Goal: Navigation & Orientation: Find specific page/section

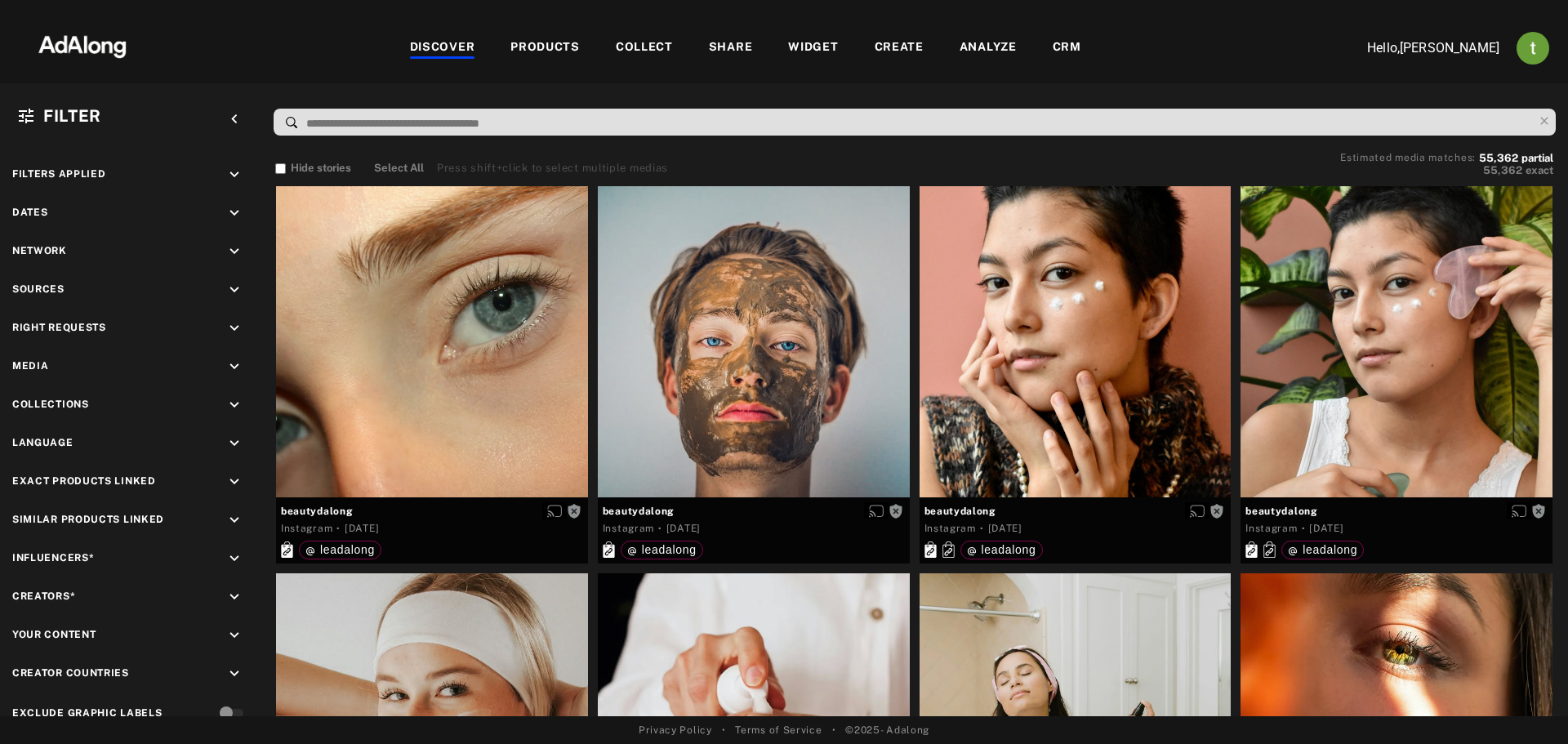
click at [816, 51] on div "WIDGET" at bounding box center [813, 48] width 50 height 20
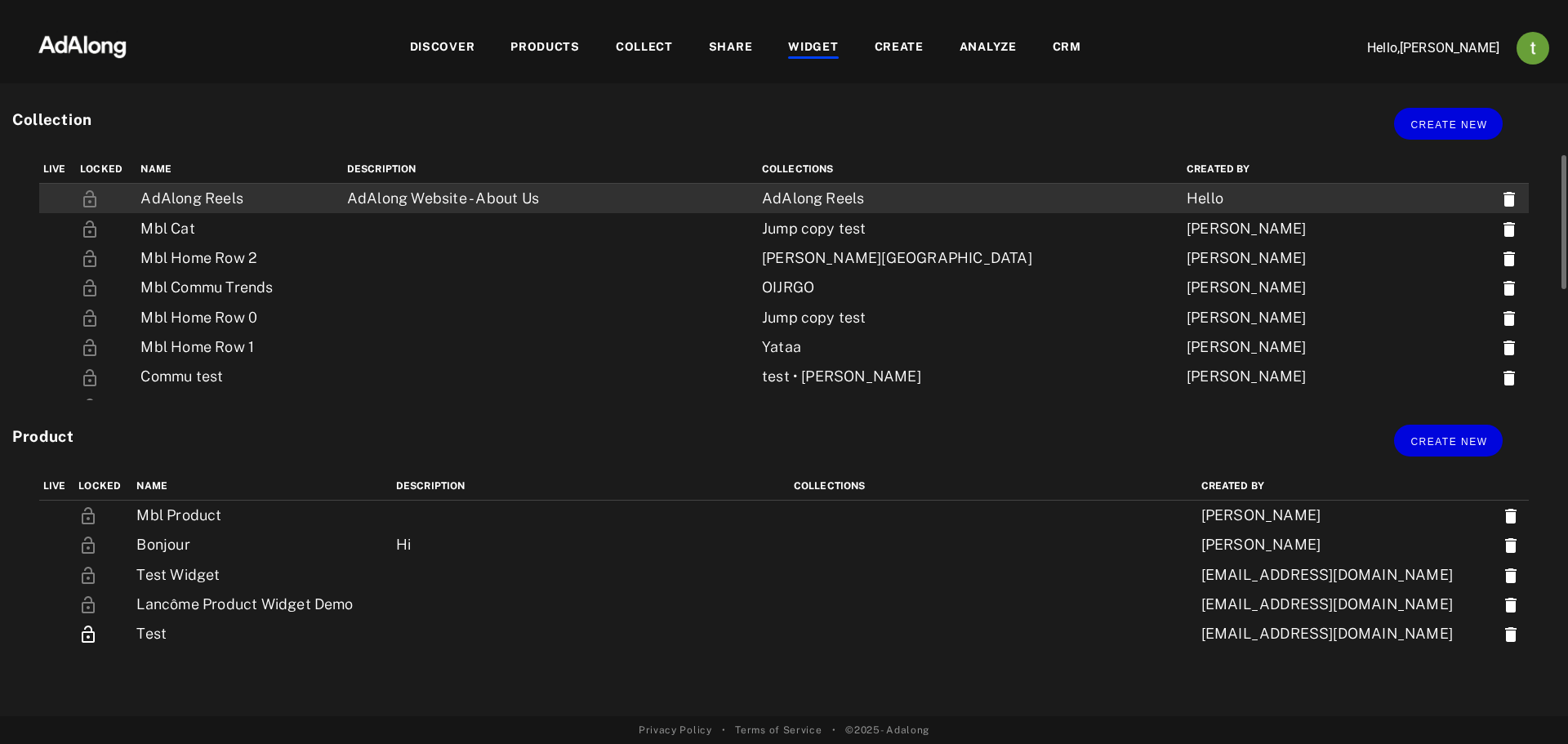
click at [391, 199] on td "AdAlong Website - About Us" at bounding box center [551, 199] width 415 height 30
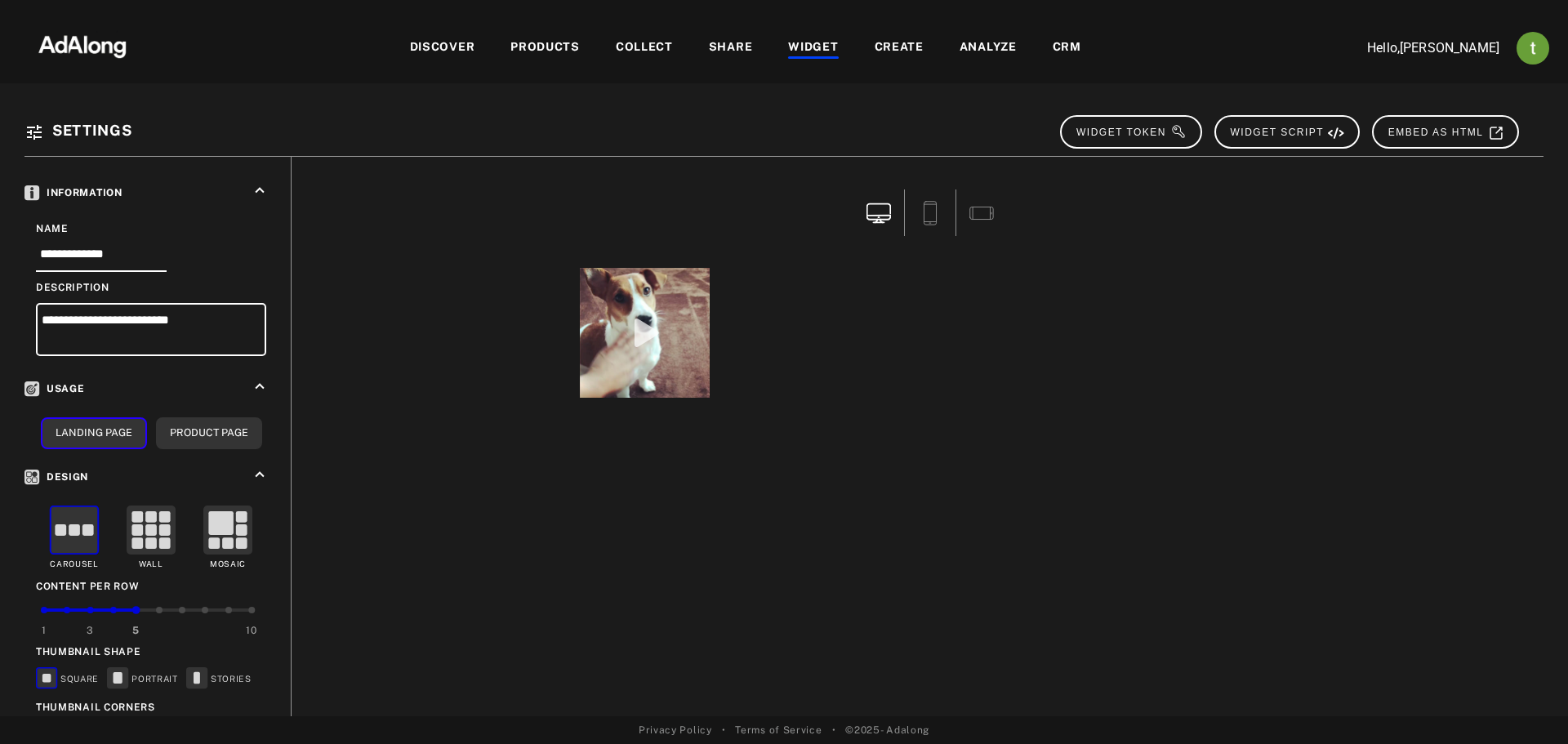
click at [811, 54] on div "WIDGET" at bounding box center [813, 48] width 50 height 20
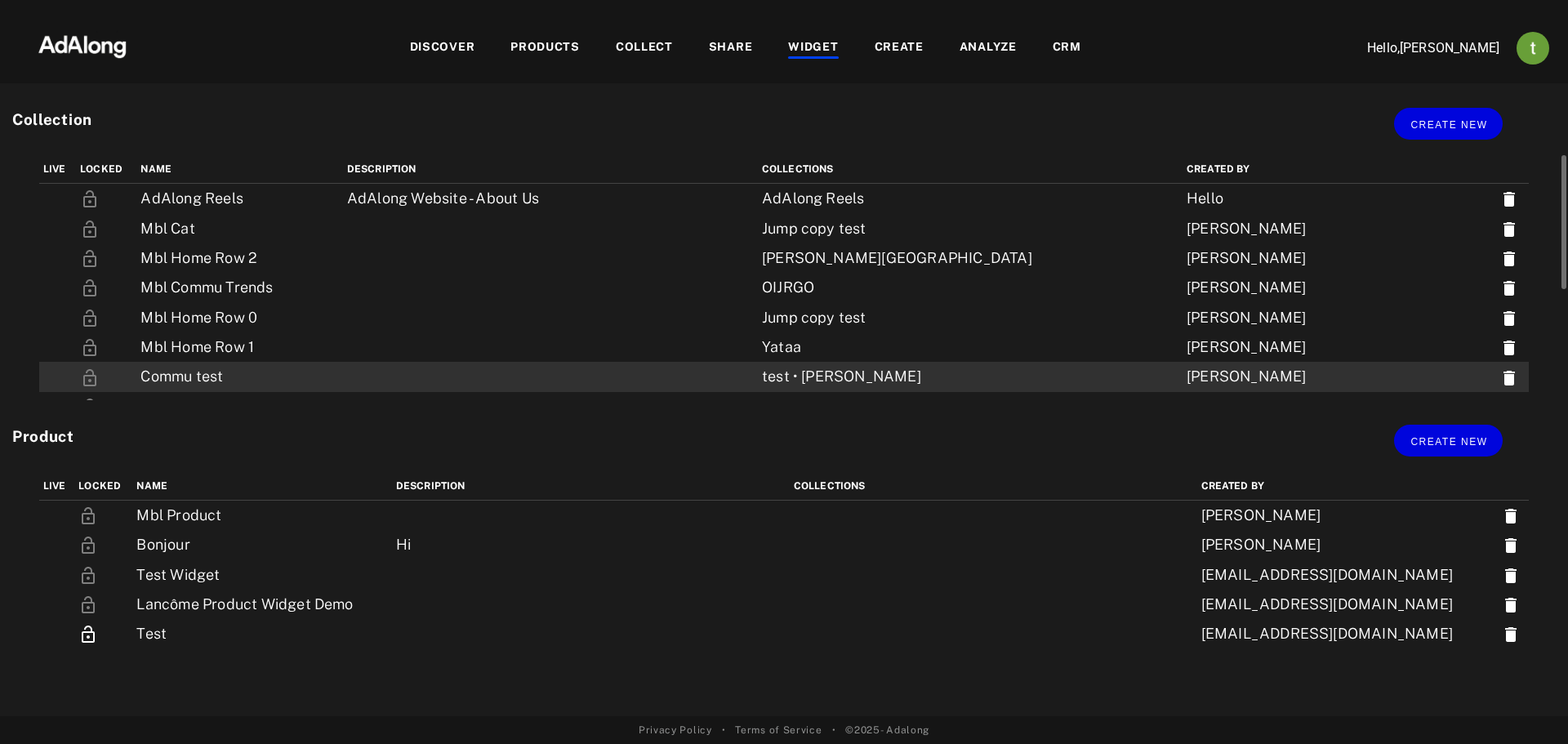
click at [235, 379] on td "Commu test" at bounding box center [240, 376] width 206 height 30
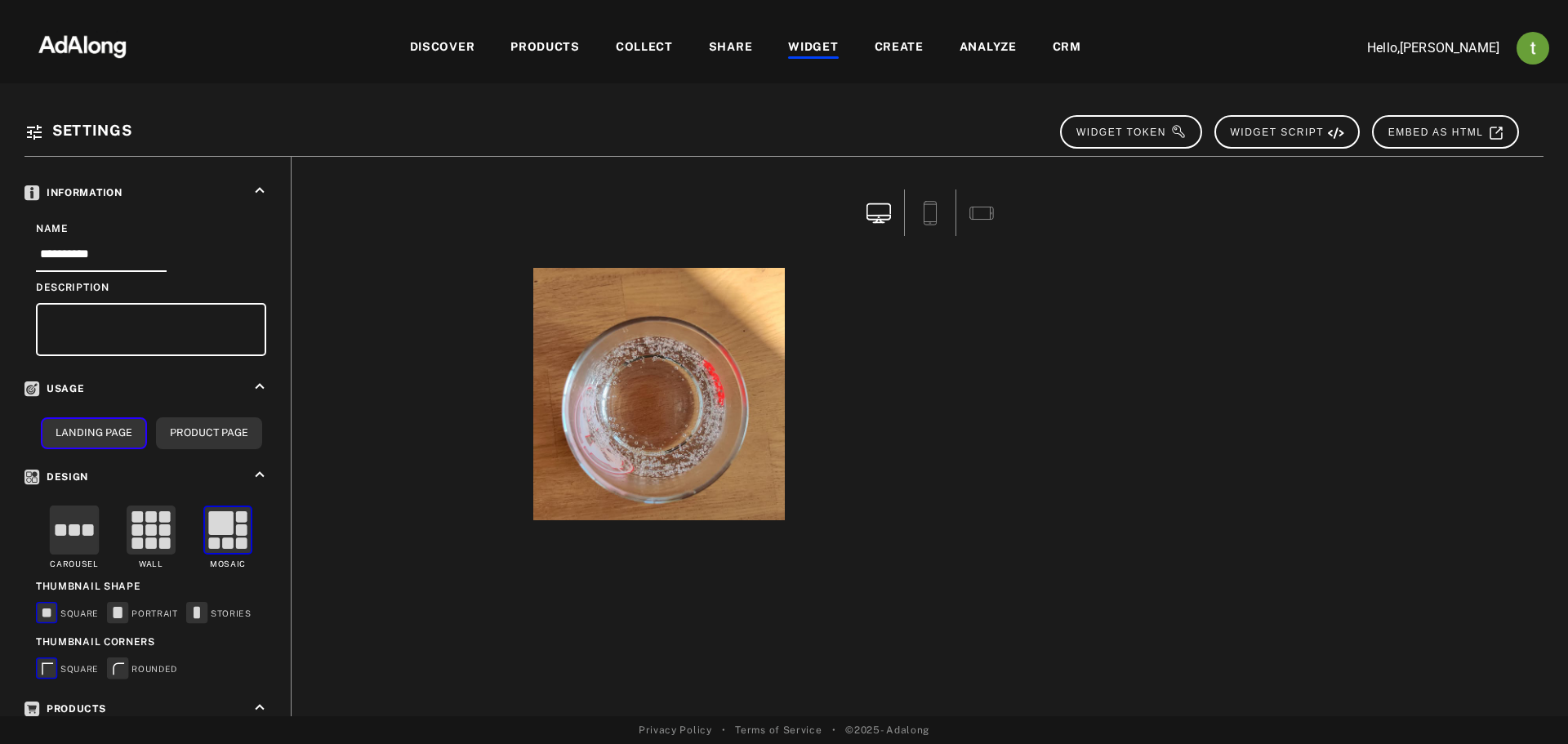
click at [806, 47] on div "WIDGET" at bounding box center [813, 48] width 50 height 20
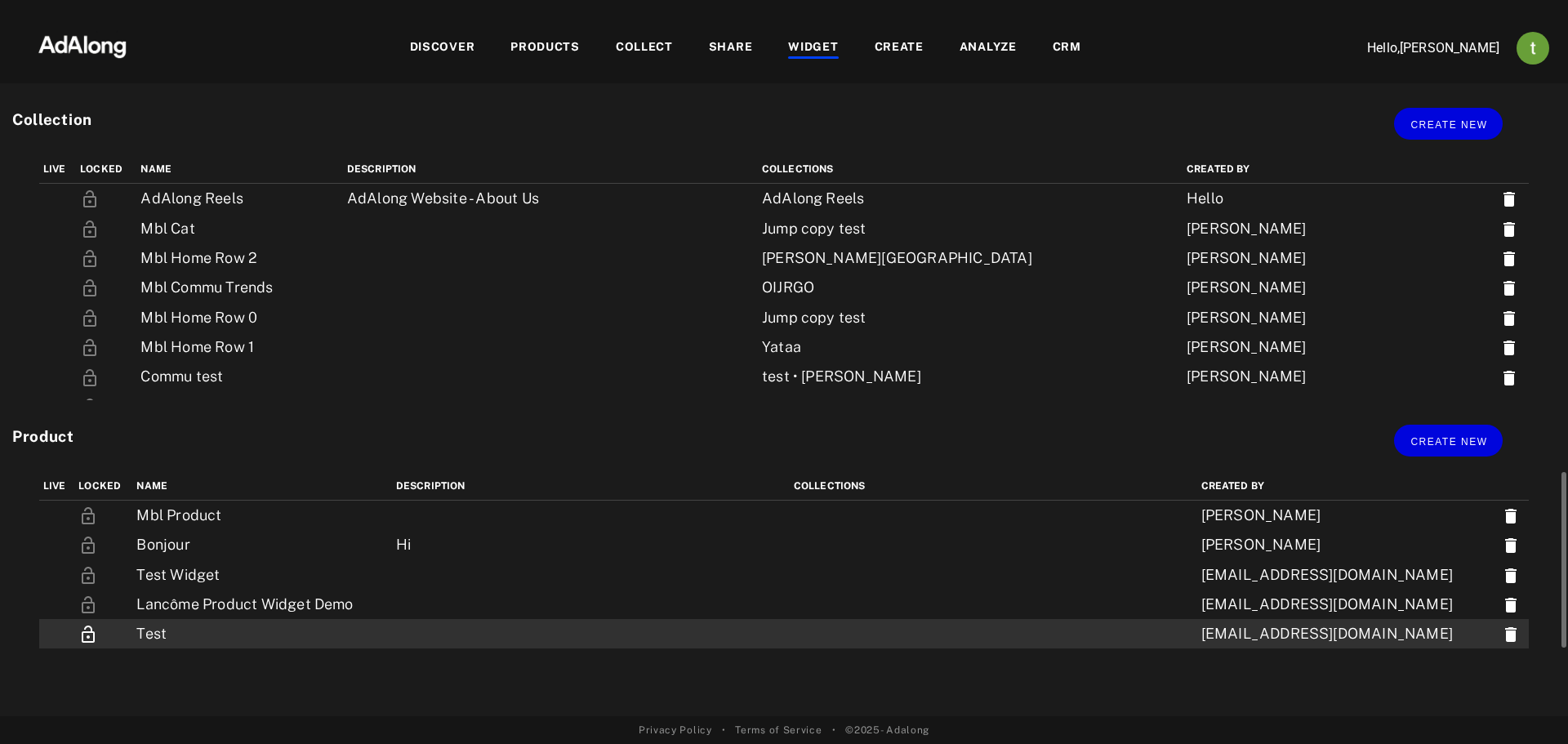
click at [222, 628] on td "Test" at bounding box center [262, 633] width 259 height 30
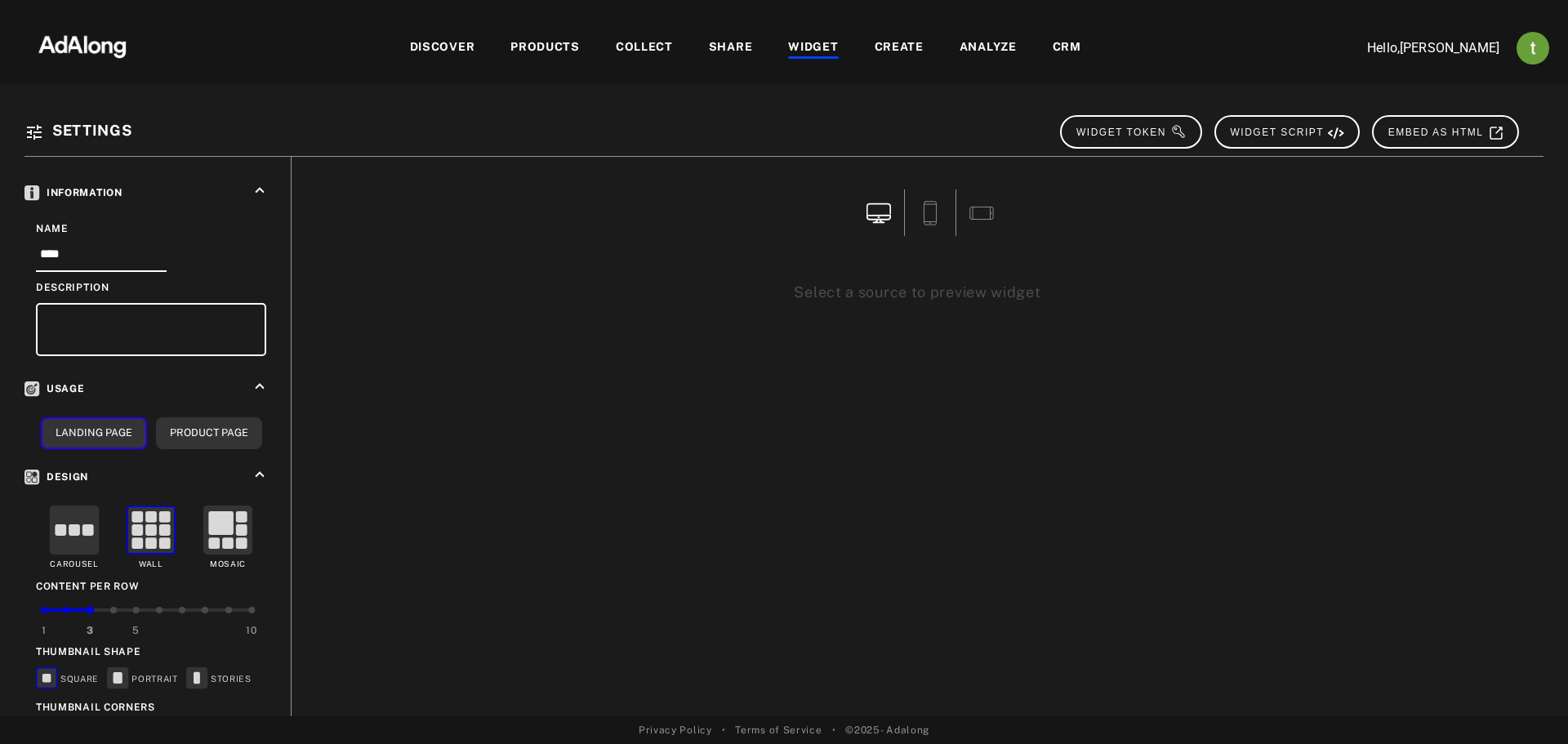
click at [797, 38] on div "WIDGET" at bounding box center [813, 48] width 50 height 20
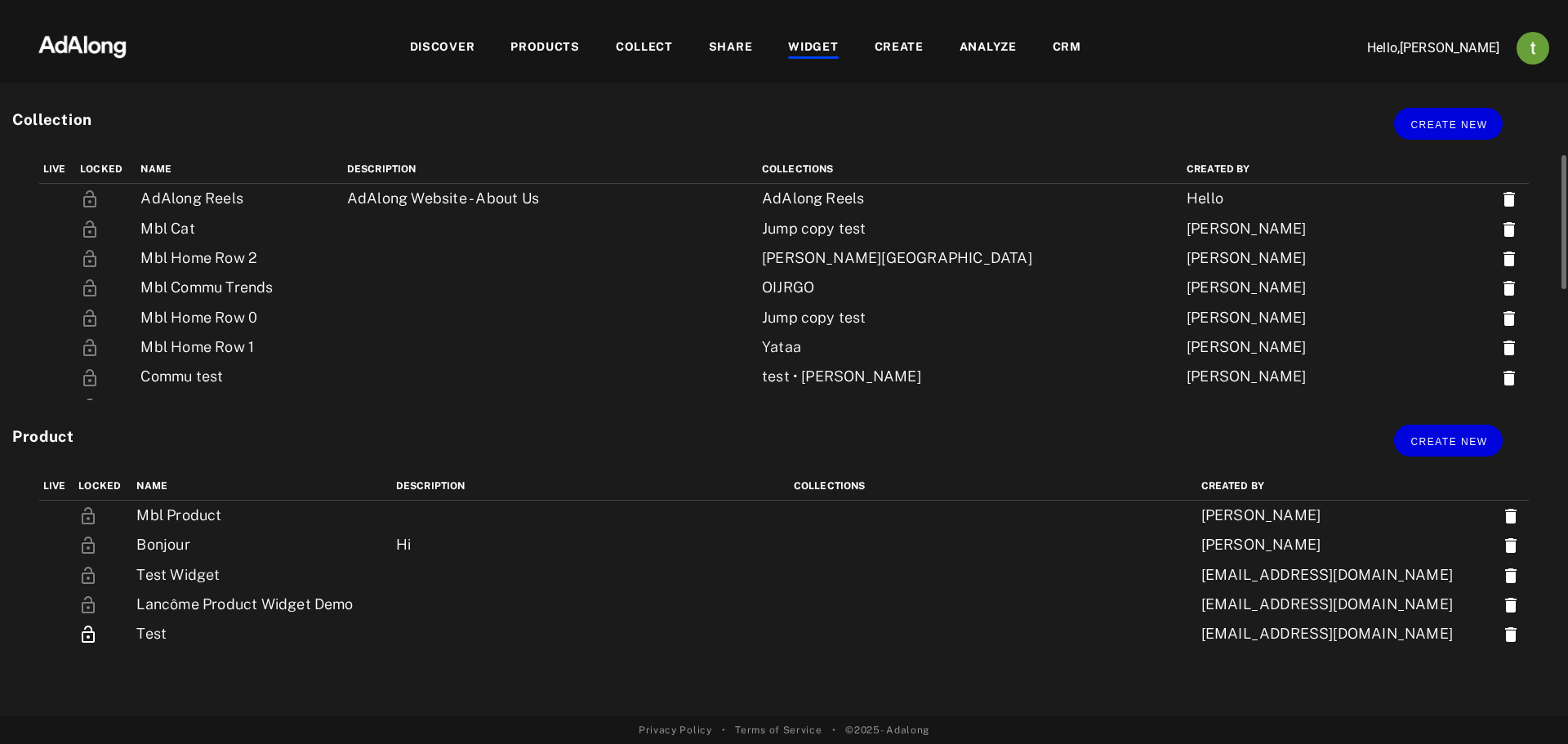
scroll to position [200, 0]
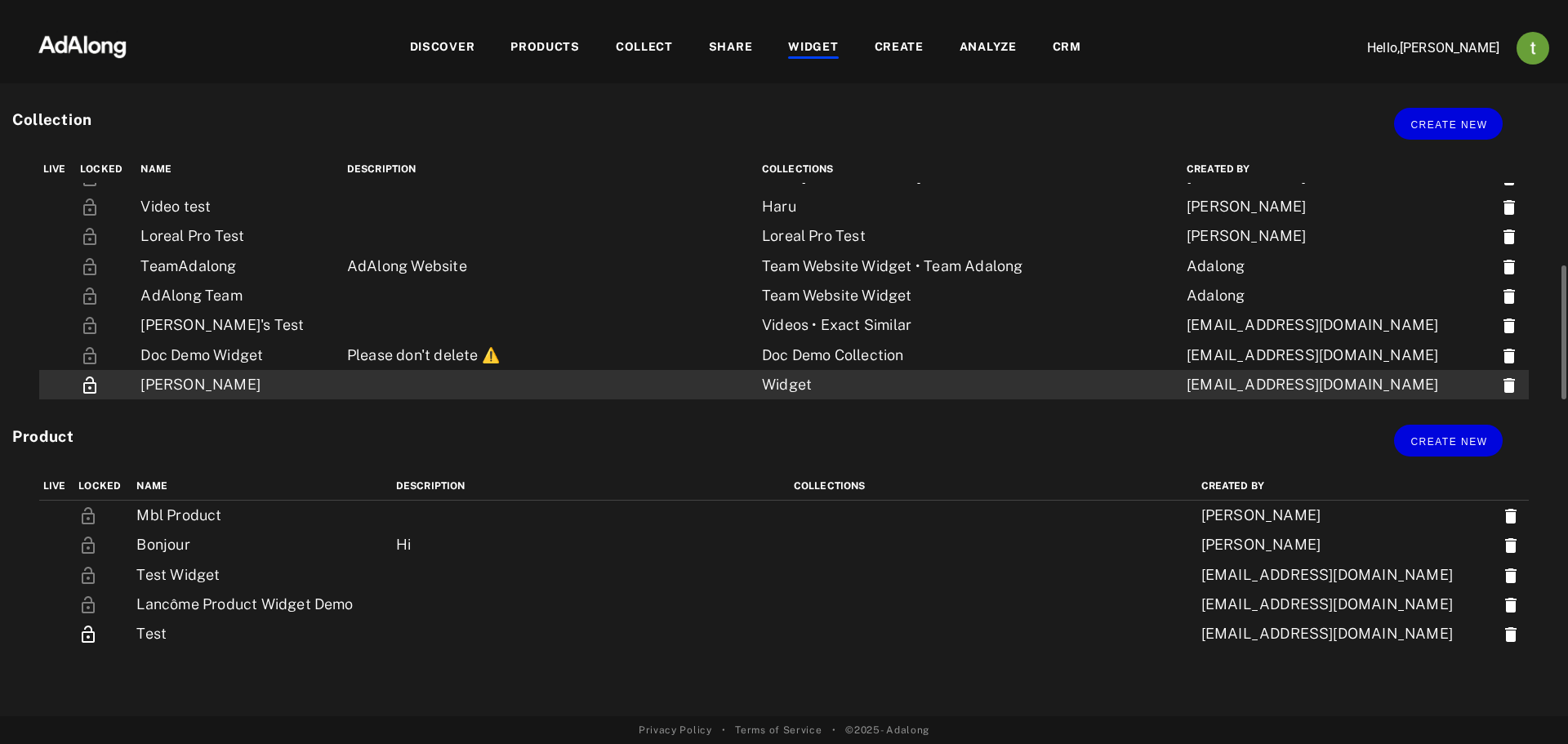
click at [265, 393] on td "[PERSON_NAME]" at bounding box center [240, 385] width 206 height 30
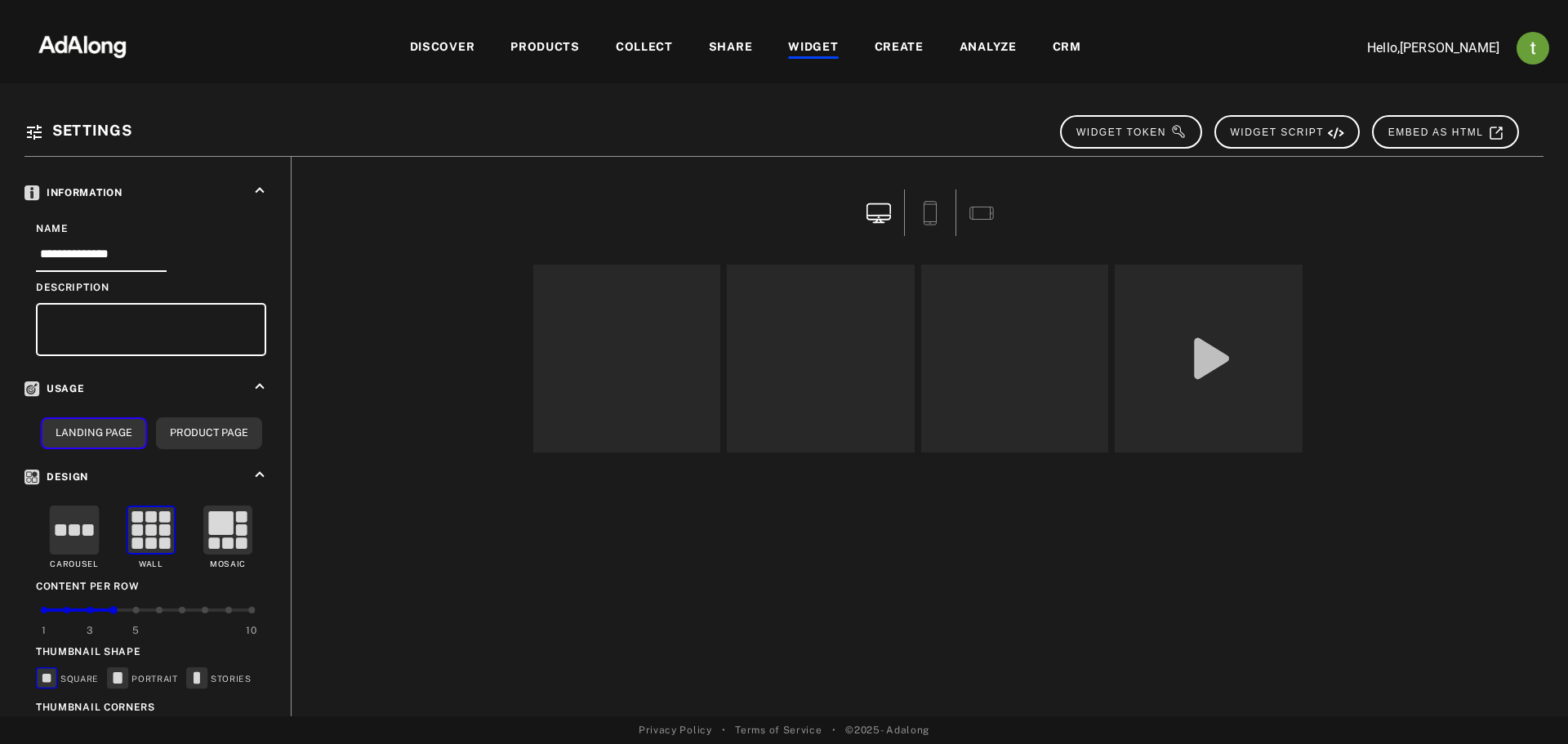
click at [819, 44] on div "WIDGET" at bounding box center [813, 48] width 50 height 20
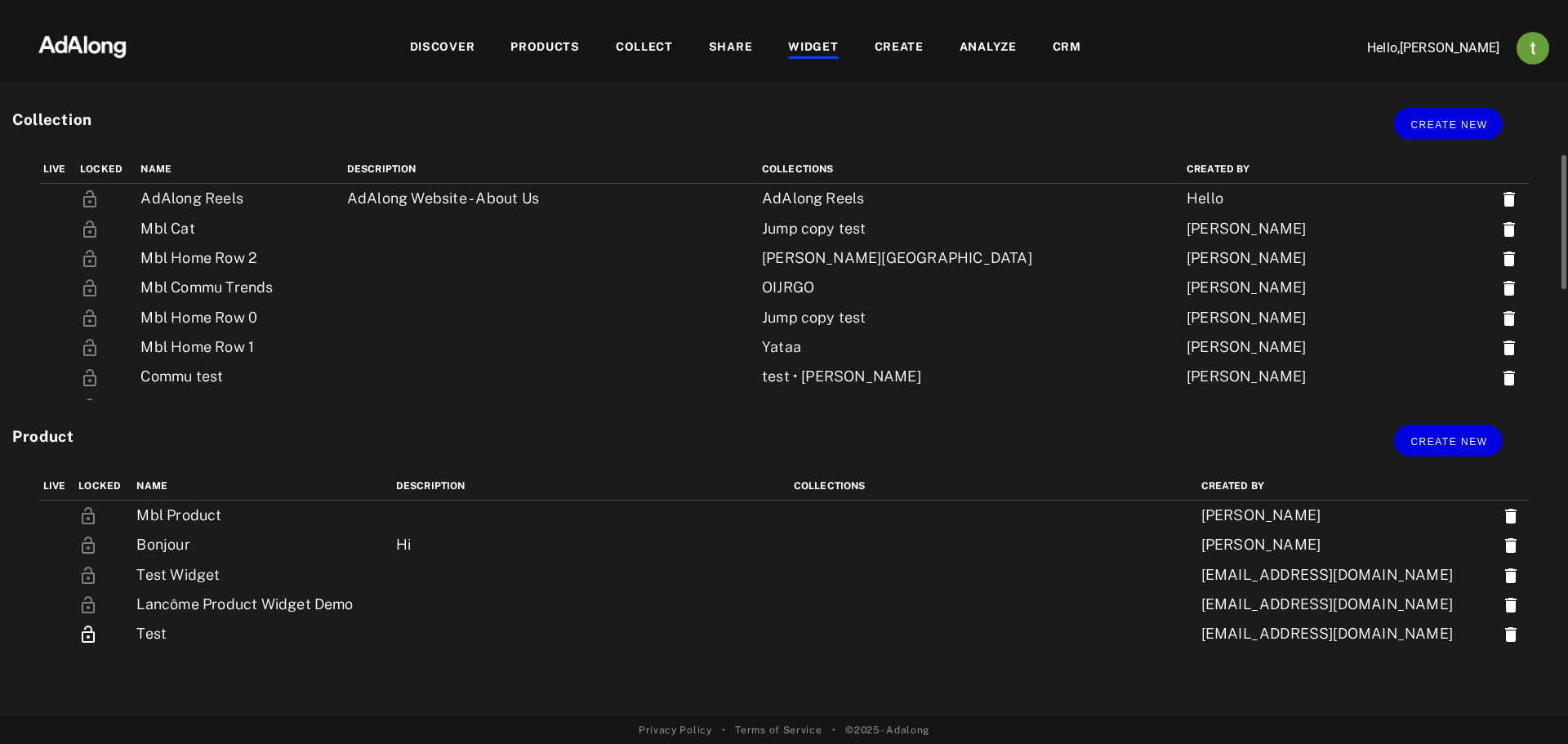
scroll to position [200, 0]
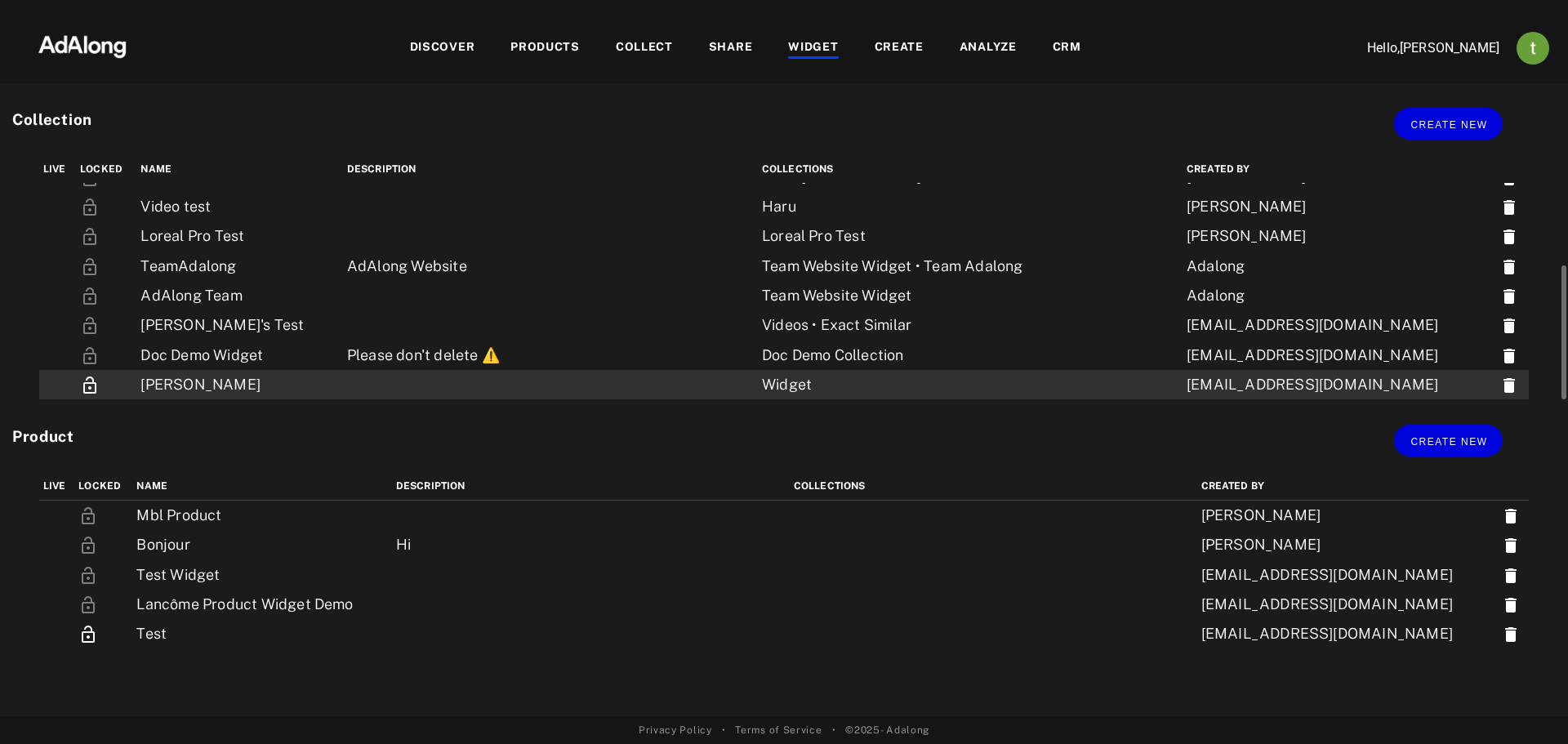
click at [308, 394] on td "[PERSON_NAME]" at bounding box center [240, 385] width 206 height 30
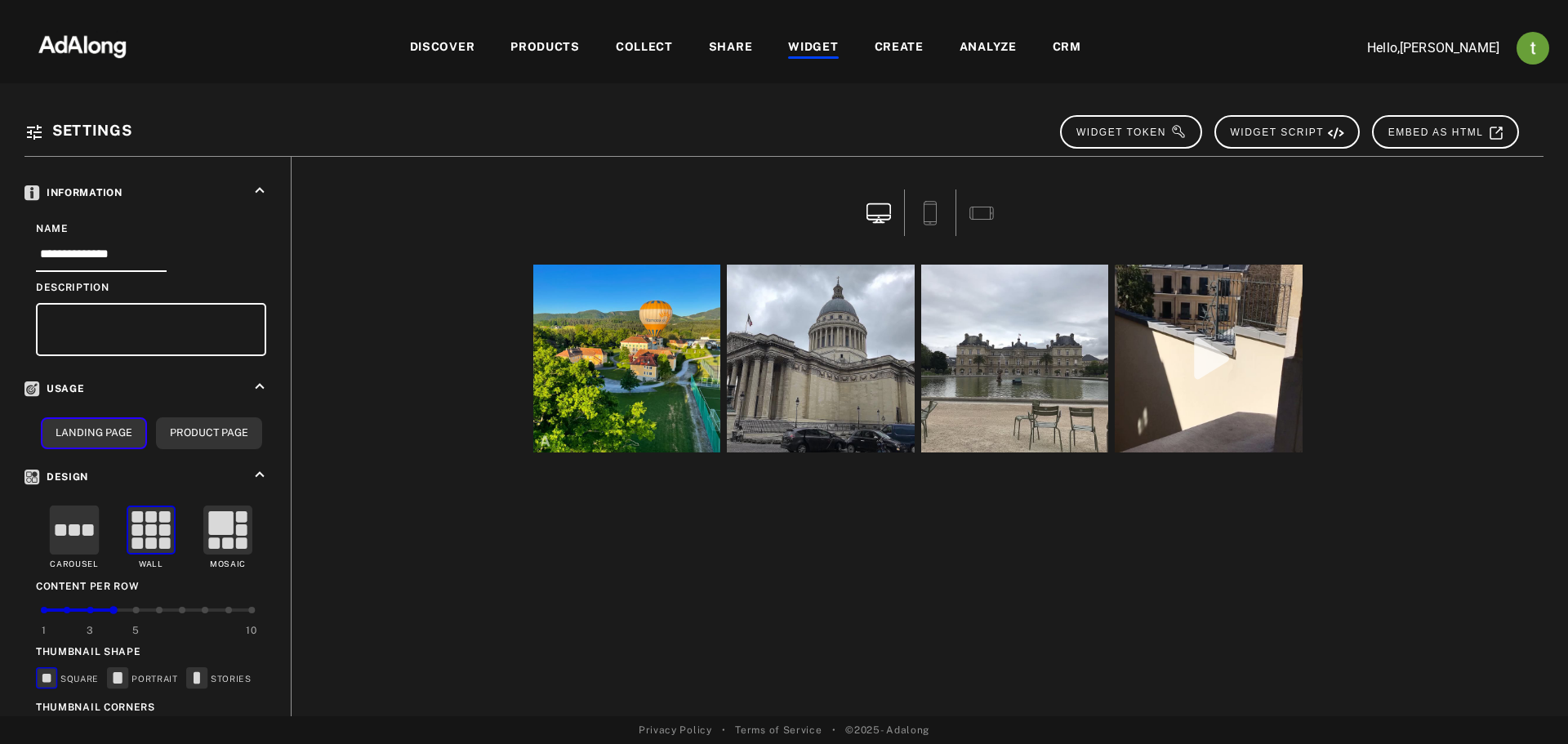
click at [642, 382] on div "open the preview of the instagram content created by undefined" at bounding box center [627, 359] width 188 height 188
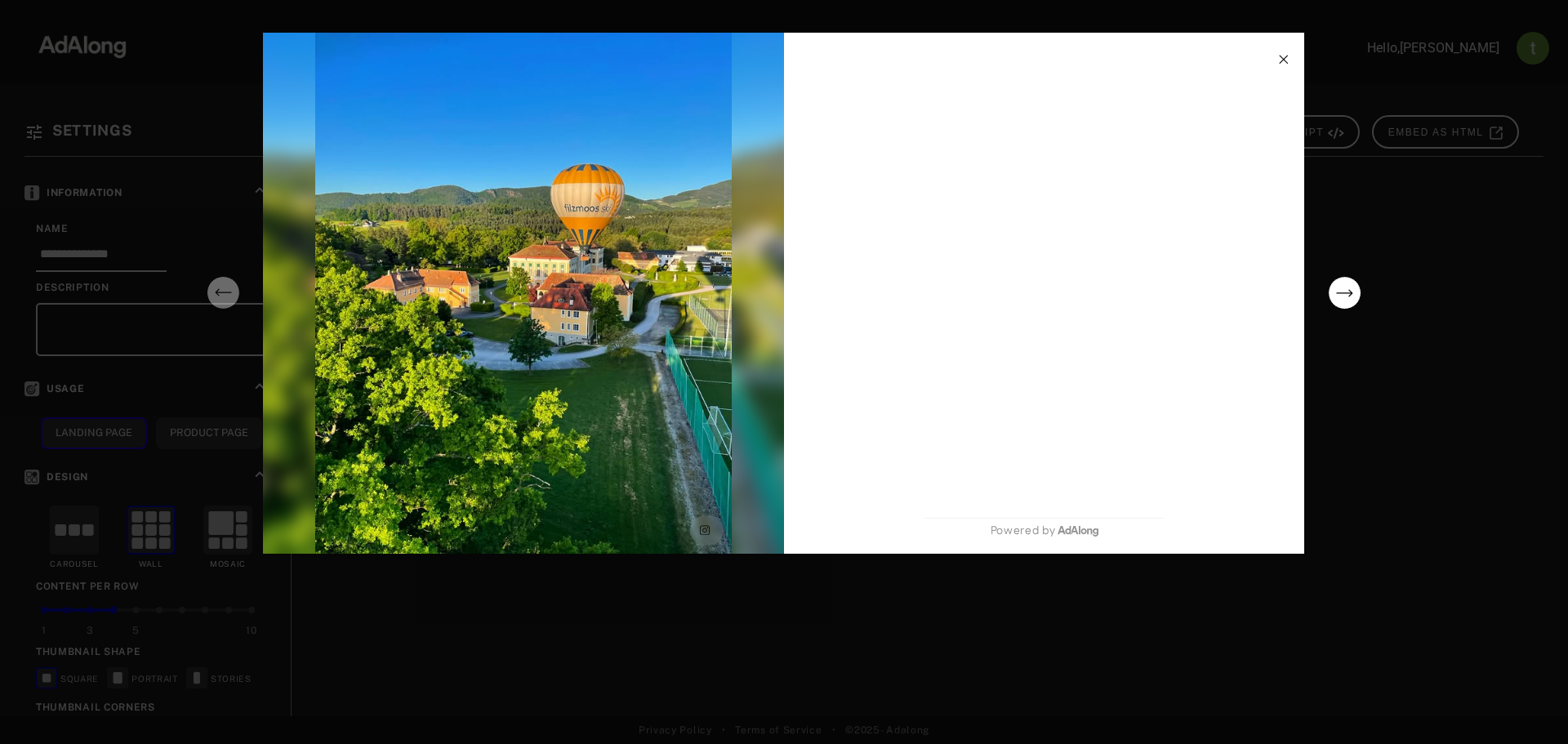
click at [627, 576] on div "Powered by" at bounding box center [784, 372] width 1568 height 744
